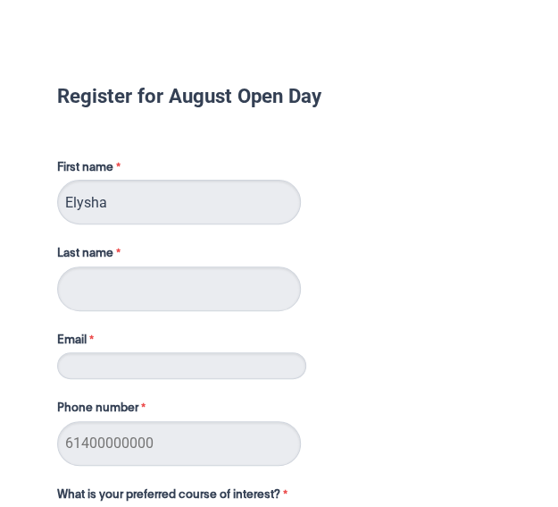
type input "Elysha"
click at [81, 286] on input "Last name" at bounding box center [179, 288] width 244 height 45
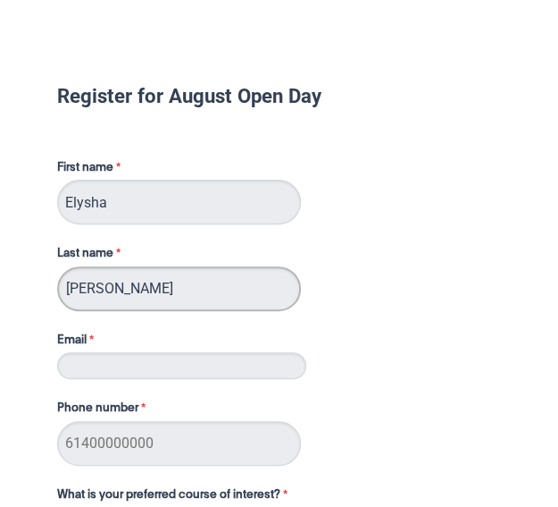
type input "[PERSON_NAME]"
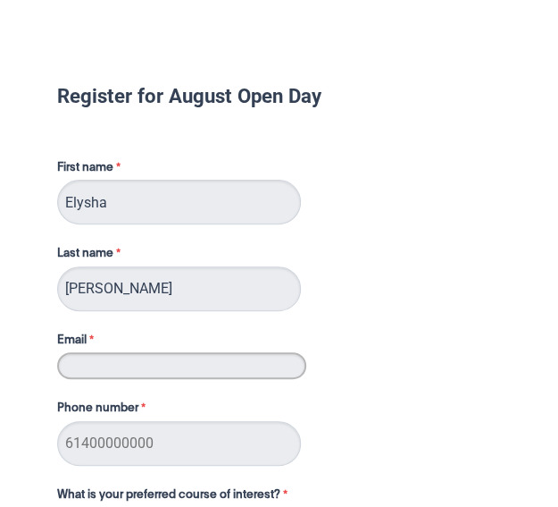
click at [79, 372] on input "Email" at bounding box center [181, 365] width 249 height 27
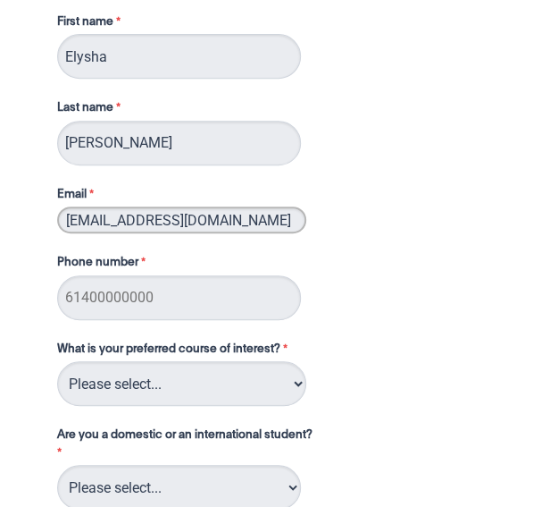
scroll to position [147, 0]
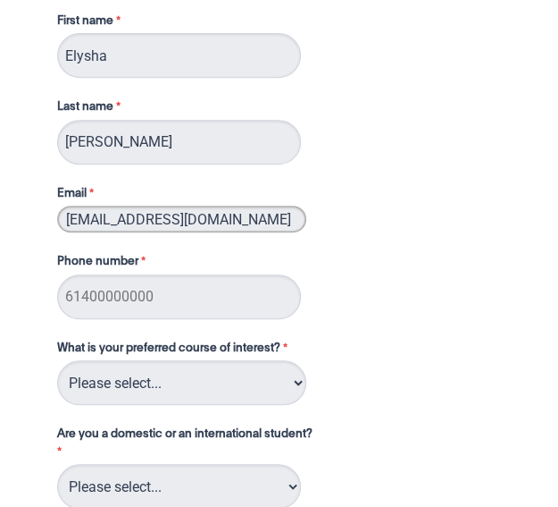
type input "[EMAIL_ADDRESS][DOMAIN_NAME]"
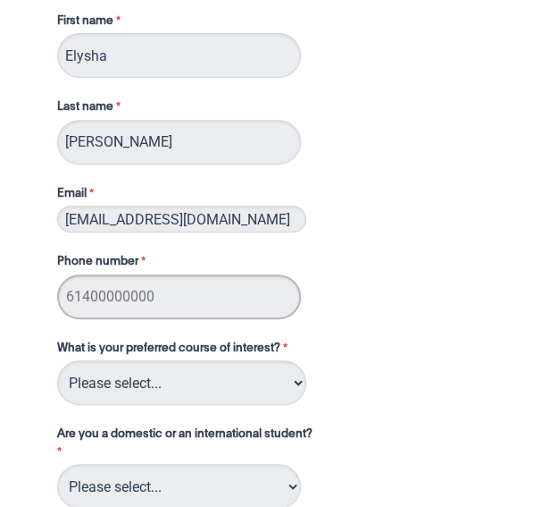
click at [95, 292] on input "Phone number" at bounding box center [179, 296] width 244 height 45
type input "0416238935"
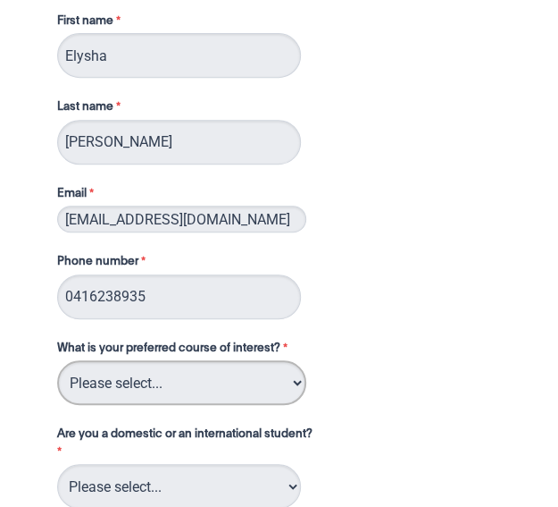
click at [170, 398] on select "Please select... 2D Animation Acting Audio Engineering Circus Arts Comedy Digit…" at bounding box center [181, 382] width 249 height 45
select select "tfa_106"
click at [57, 360] on select "Please select... 2D Animation Acting Audio Engineering Circus Arts Comedy Digit…" at bounding box center [181, 382] width 249 height 45
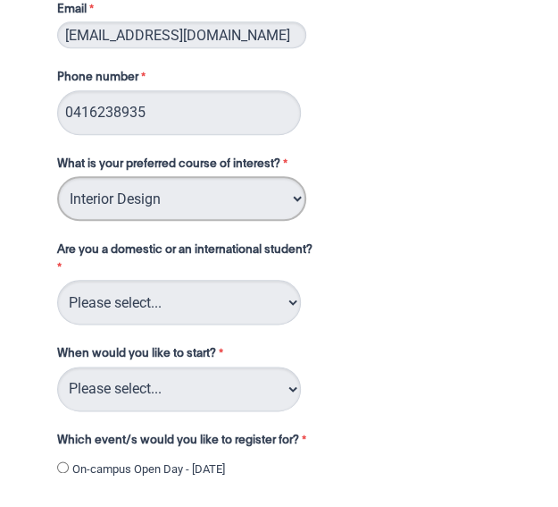
scroll to position [334, 0]
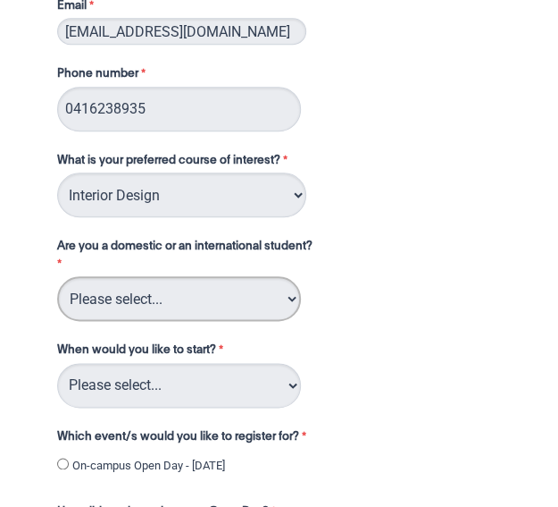
click at [236, 298] on select "Please select... Domestic Student International Student" at bounding box center [179, 298] width 244 height 45
select select "tfa_126"
click at [57, 276] on select "Please select... Domestic Student International Student" at bounding box center [179, 298] width 244 height 45
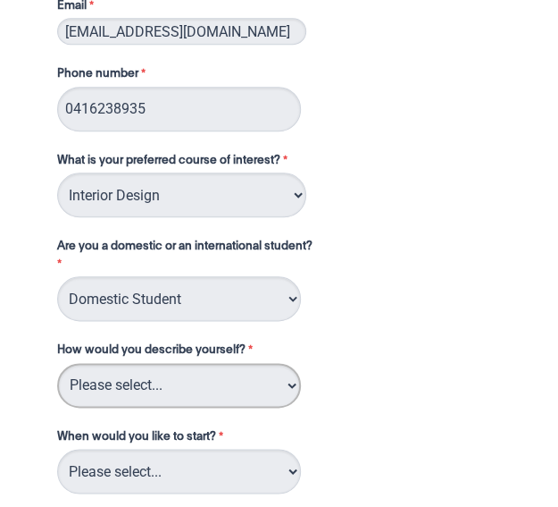
click at [245, 392] on select "Please select... I've completed Year 12 I'm looking for a career change I'm alr…" at bounding box center [179, 385] width 244 height 45
select select "tfa_69"
click at [57, 363] on select "Please select... I've completed Year 12 I'm looking for a career change I'm alr…" at bounding box center [179, 385] width 244 height 45
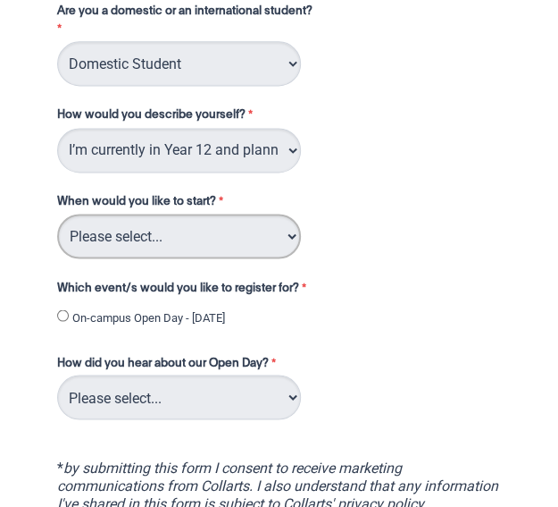
click at [269, 235] on select "Please select... Trimester 3 2025, starting [DATE] Trimester 1 2026, starting […" at bounding box center [179, 236] width 244 height 45
select select "tfa_234"
click at [57, 214] on select "Please select... Trimester 3 2025, starting [DATE] Trimester 1 2026, starting […" at bounding box center [179, 236] width 244 height 45
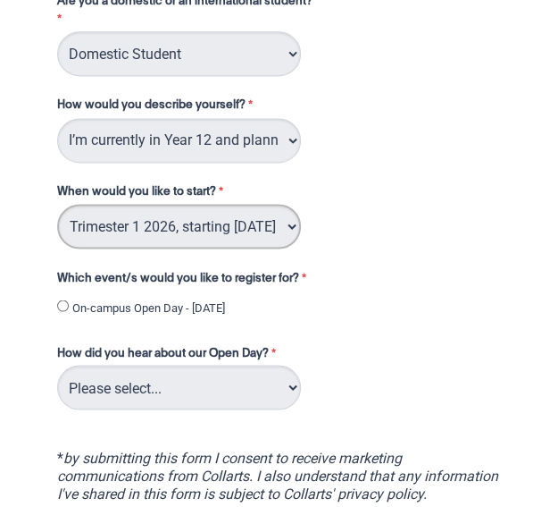
scroll to position [588, 0]
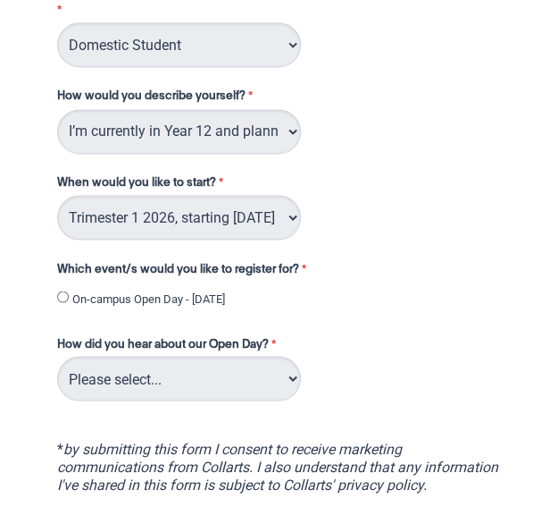
click at [65, 294] on input "On-campus Open Day - [DATE]" at bounding box center [63, 296] width 12 height 12
radio input "true"
click at [156, 373] on select "Please select... Career Advisor Career Expo Collarts Newsletter/Email Collarts …" at bounding box center [179, 378] width 244 height 45
select select "tfa_140"
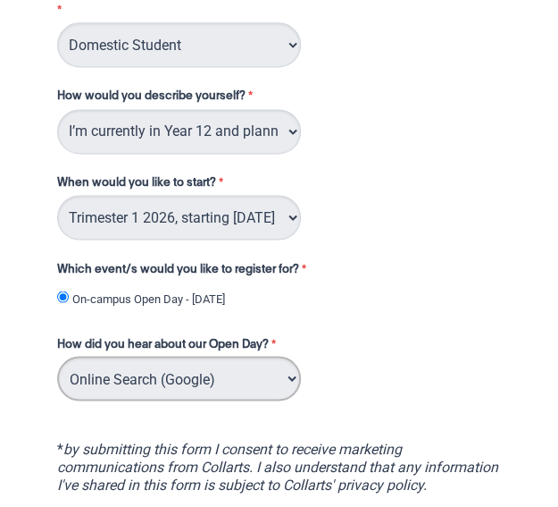
click at [57, 357] on select "Please select... Career Advisor Career Expo Collarts Newsletter/Email Collarts …" at bounding box center [179, 378] width 244 height 45
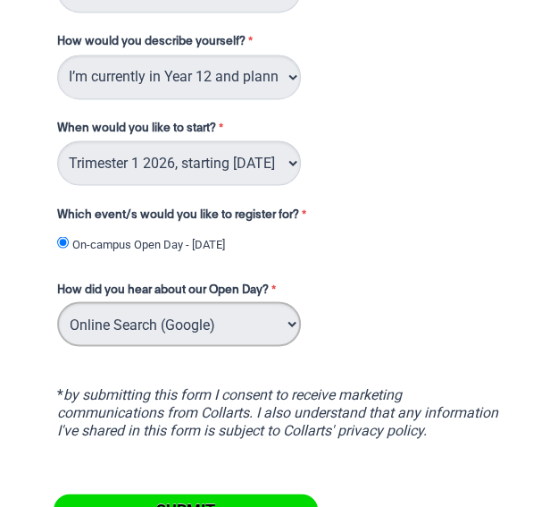
scroll to position [815, 0]
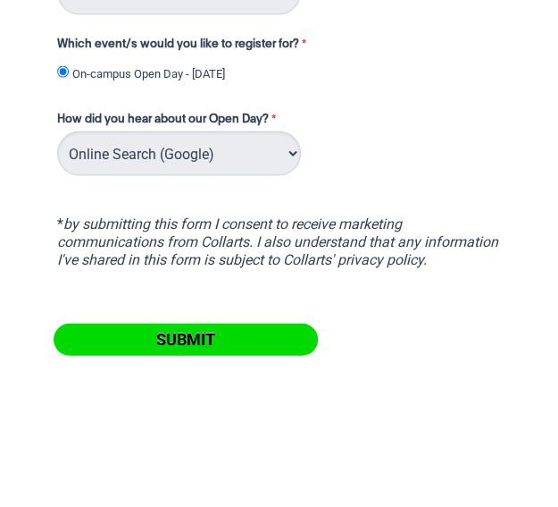
click at [178, 336] on input "Submit" at bounding box center [186, 339] width 264 height 32
